Goal: Use online tool/utility: Utilize a website feature to perform a specific function

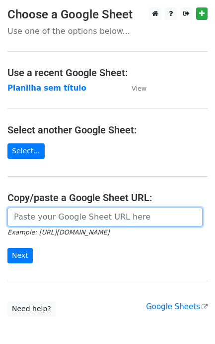
click at [73, 225] on input "url" at bounding box center [105, 216] width 196 height 19
paste input "https://docs.google.com/spreadsheets/d/1S-SQS2_G7Zty6PTnG5c1oUpd2WHXhMJP4fiCFJ9…"
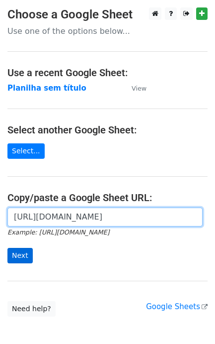
type input "https://docs.google.com/spreadsheets/d/1S-SQS2_G7Zty6PTnG5c1oUpd2WHXhMJP4fiCFJ9…"
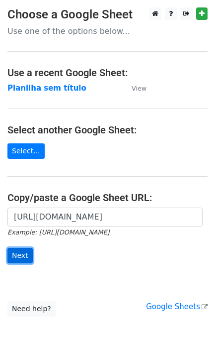
click at [20, 254] on input "Next" at bounding box center [19, 255] width 25 height 15
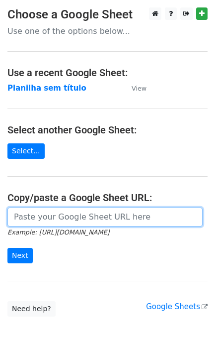
click at [37, 216] on input "url" at bounding box center [105, 216] width 196 height 19
paste input "https://docs.google.com/spreadsheets/d/1S-SQS2_G7Zty6PTnG5c1oUpd2WHXhMJP4fiCFJ9…"
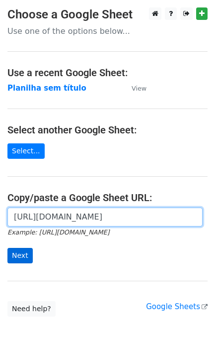
type input "https://docs.google.com/spreadsheets/d/1S-SQS2_G7Zty6PTnG5c1oUpd2WHXhMJP4fiCFJ9…"
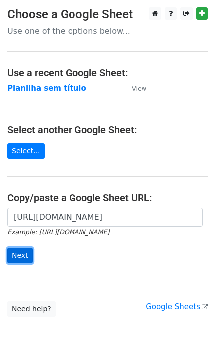
scroll to position [0, 0]
click at [14, 253] on input "Next" at bounding box center [19, 255] width 25 height 15
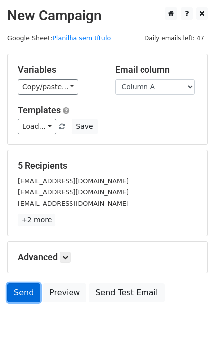
click at [22, 300] on link "Send" at bounding box center [23, 292] width 33 height 19
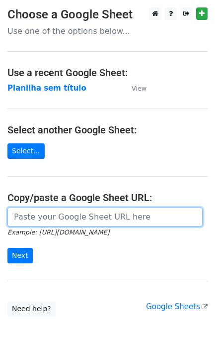
click at [86, 220] on input "url" at bounding box center [105, 216] width 196 height 19
paste input "[URL][DOMAIN_NAME]"
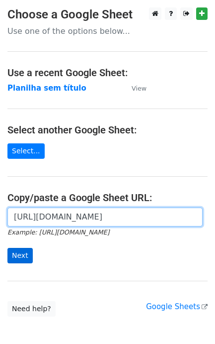
type input "https://docs.google.com/spreadsheets/d/1S-SQS2_G7Zty6PTnG5c1oUpd2WHXhMJP4fiCFJ9…"
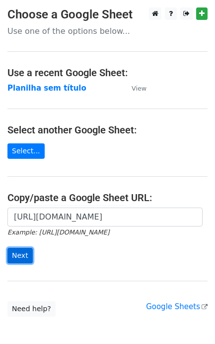
click at [26, 255] on input "Next" at bounding box center [19, 255] width 25 height 15
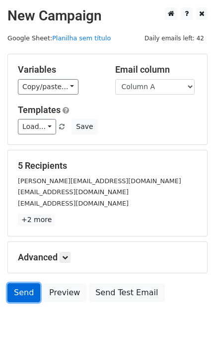
click at [21, 302] on link "Send" at bounding box center [23, 292] width 33 height 19
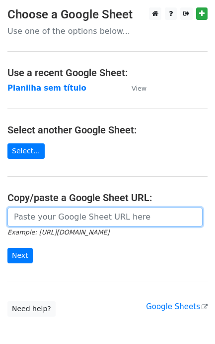
click at [73, 214] on input "url" at bounding box center [105, 216] width 196 height 19
paste input "https://docs.google.com/spreadsheets/d/1S-SQS2_G7Zty6PTnG5c1oUpd2WHXhMJP4fiCFJ9…"
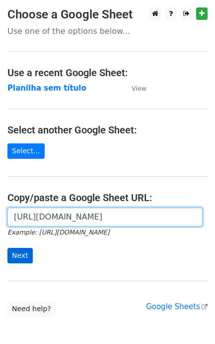
type input "https://docs.google.com/spreadsheets/d/1S-SQS2_G7Zty6PTnG5c1oUpd2WHXhMJP4fiCFJ9…"
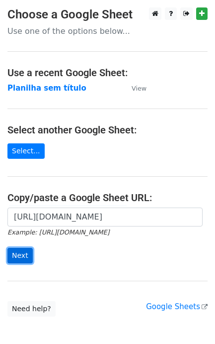
scroll to position [0, 0]
click at [17, 260] on input "Next" at bounding box center [19, 255] width 25 height 15
